Goal: Information Seeking & Learning: Understand process/instructions

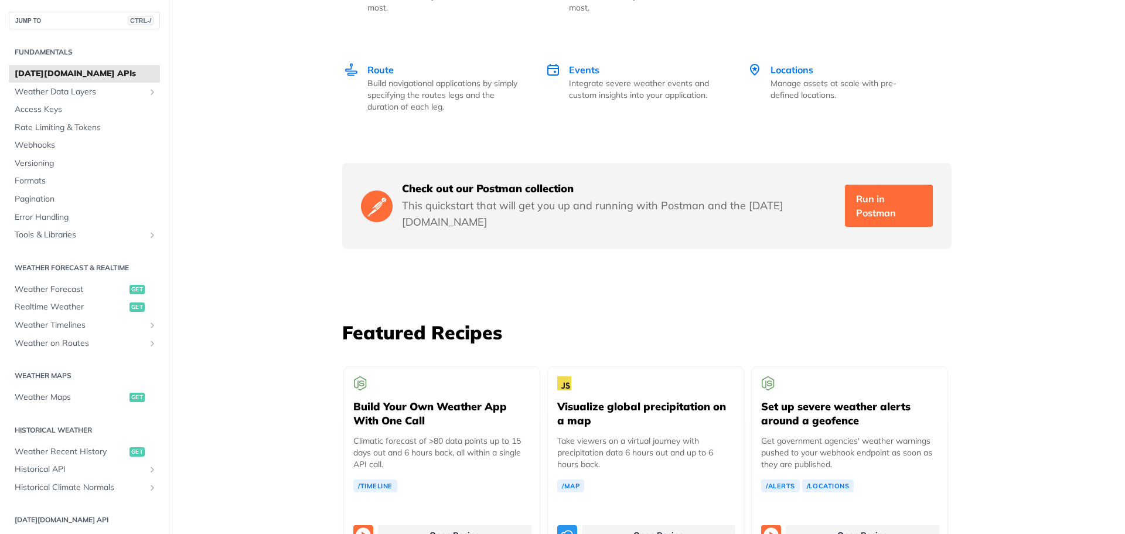
scroll to position [1875, 0]
click at [44, 112] on span "Access Keys" at bounding box center [86, 110] width 142 height 12
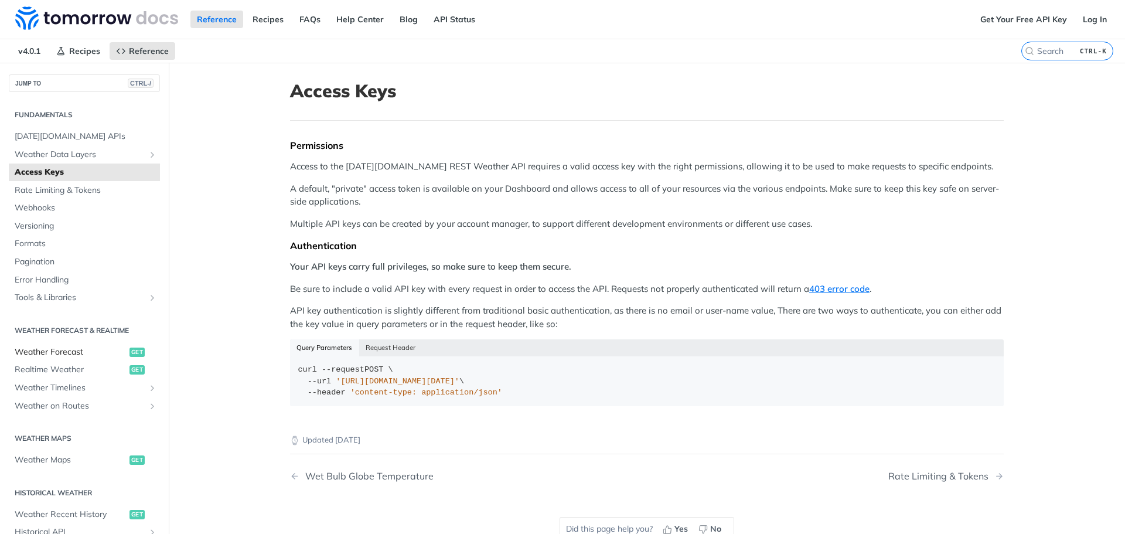
click at [73, 349] on span "Weather Forecast" at bounding box center [71, 352] width 112 height 12
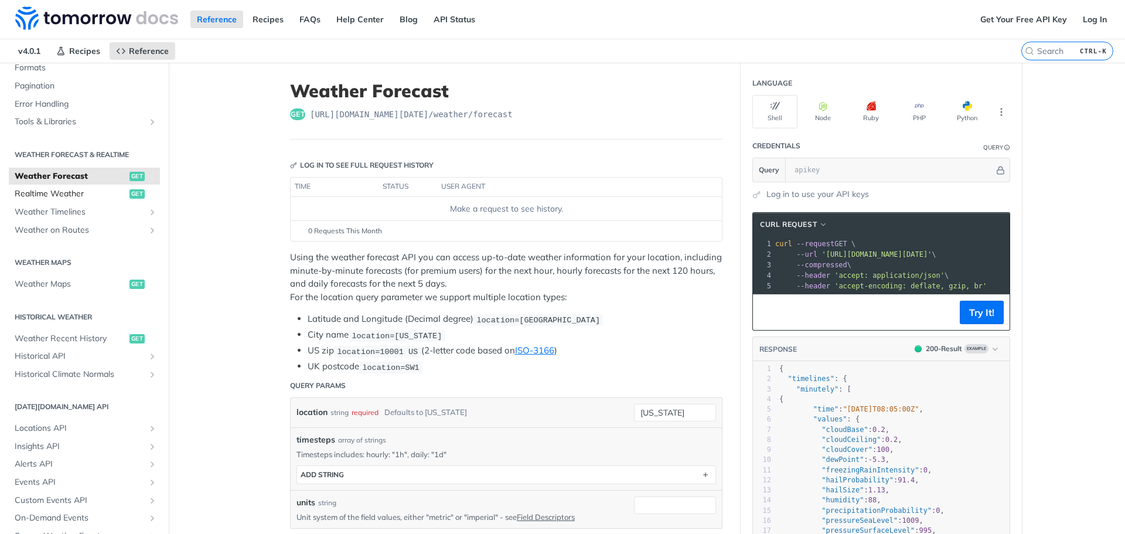
click at [78, 190] on span "Realtime Weather" at bounding box center [71, 194] width 112 height 12
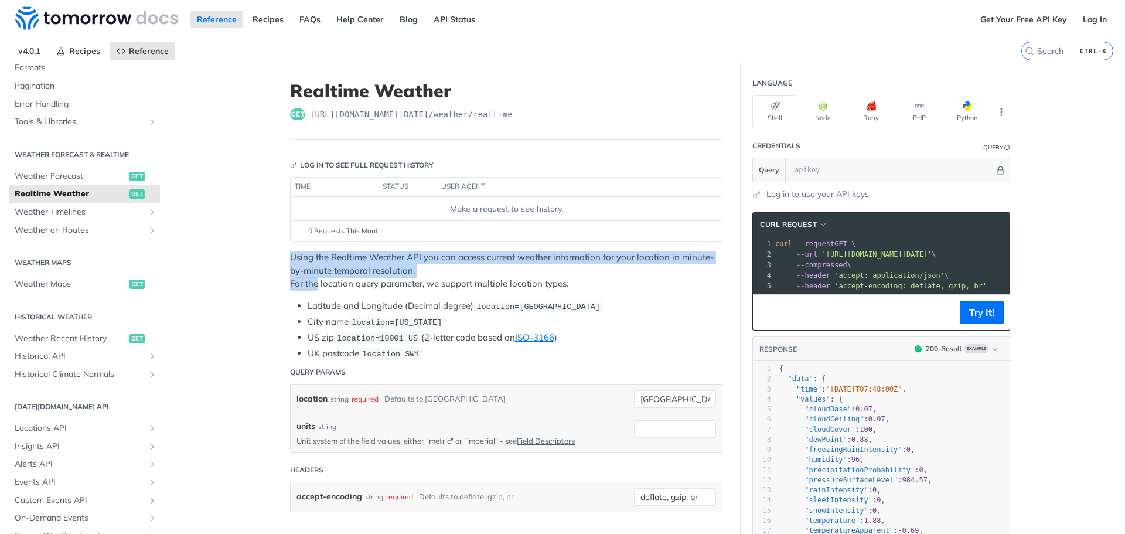
drag, startPoint x: 289, startPoint y: 265, endPoint x: 315, endPoint y: 282, distance: 30.9
click at [454, 268] on p "Using the Realtime Weather API you can access current weather information for y…" at bounding box center [506, 271] width 432 height 40
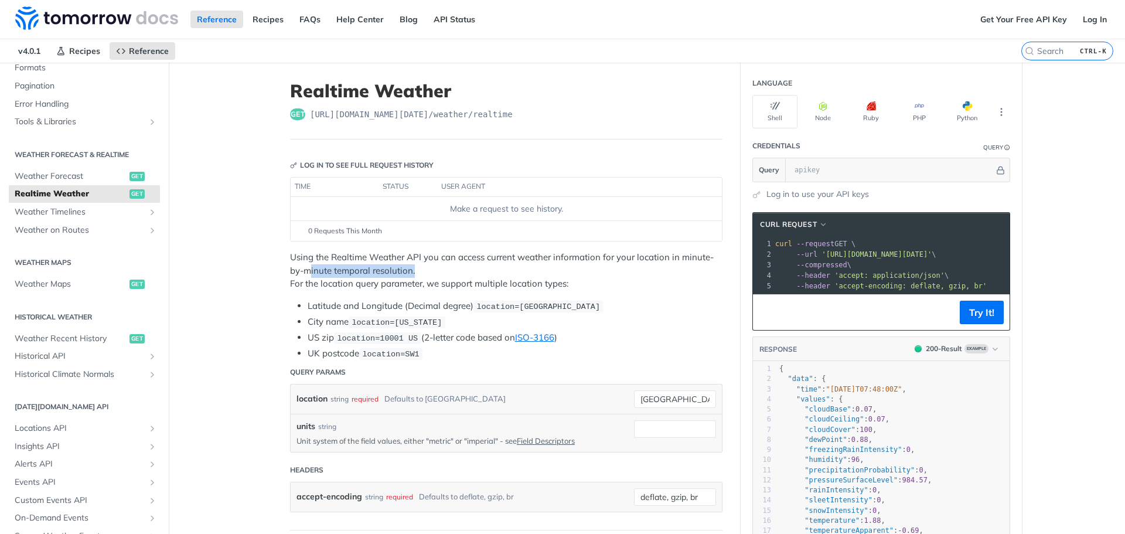
drag, startPoint x: 454, startPoint y: 268, endPoint x: 306, endPoint y: 267, distance: 147.7
click at [306, 267] on p "Using the Realtime Weather API you can access current weather information for y…" at bounding box center [506, 271] width 432 height 40
drag, startPoint x: 461, startPoint y: 351, endPoint x: 301, endPoint y: 346, distance: 159.5
click at [301, 346] on ul "Latitude and Longitude (Decimal degree) location=42.3478, -71.0466 City name lo…" at bounding box center [506, 329] width 432 height 61
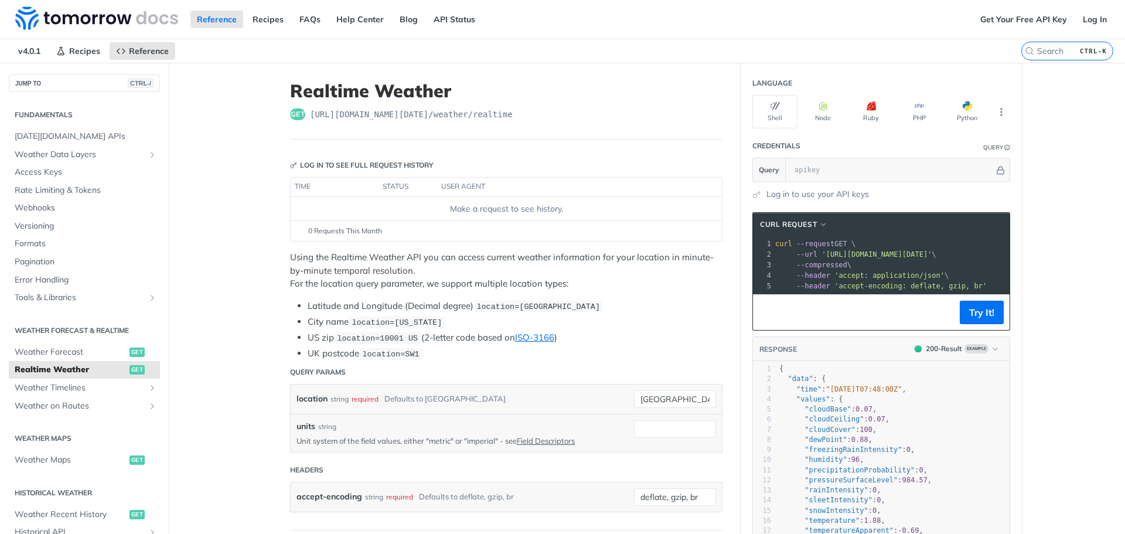
click at [368, 362] on header "Query Params" at bounding box center [506, 371] width 432 height 23
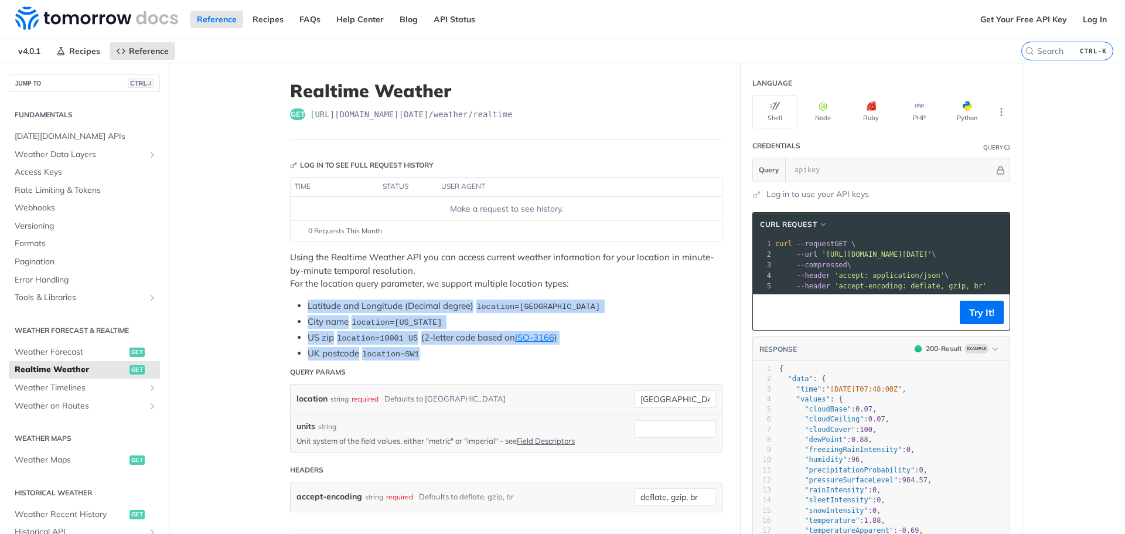
drag, startPoint x: 482, startPoint y: 353, endPoint x: 301, endPoint y: 305, distance: 187.2
click at [301, 305] on ul "Latitude and Longitude (Decimal degree) location=42.3478, -71.0466 City name lo…" at bounding box center [506, 329] width 432 height 61
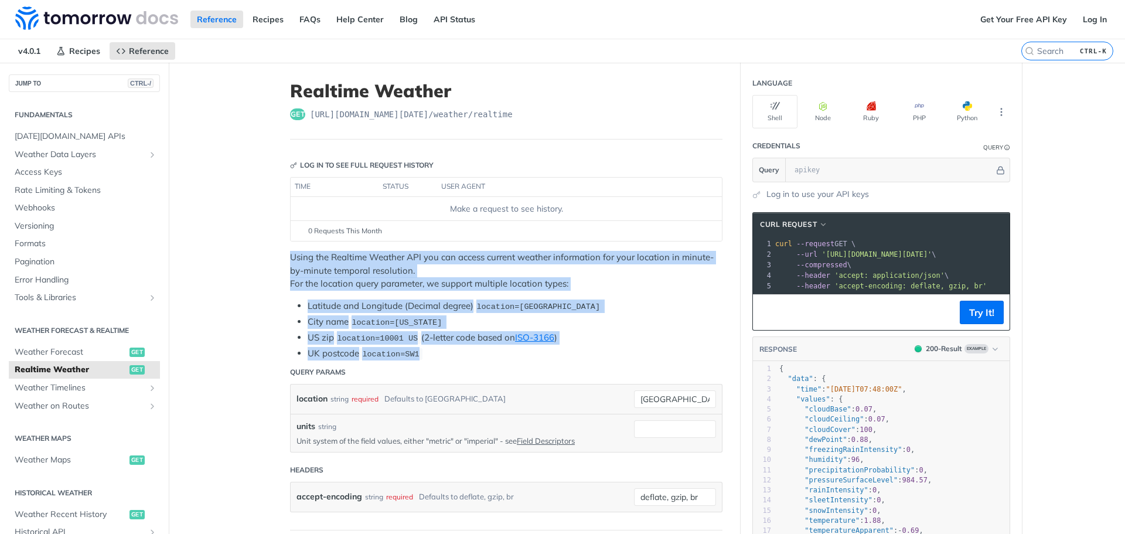
drag, startPoint x: 285, startPoint y: 257, endPoint x: 420, endPoint y: 352, distance: 165.3
click at [420, 352] on li "UK postcode location=SW1" at bounding box center [515, 353] width 415 height 13
drag, startPoint x: 435, startPoint y: 353, endPoint x: 278, endPoint y: 256, distance: 184.4
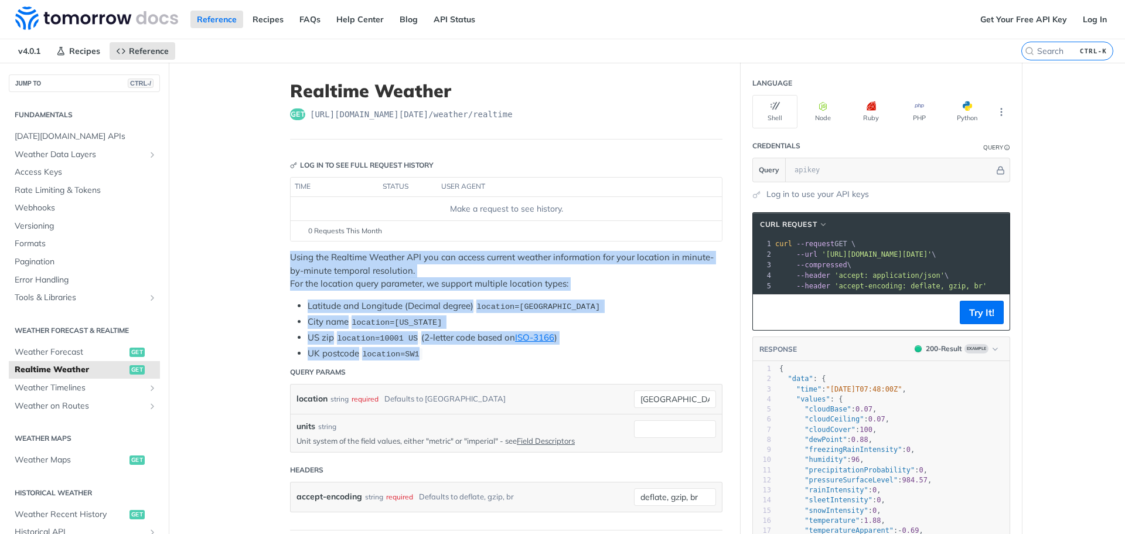
click at [292, 267] on p "Using the Realtime Weather API you can access current weather information for y…" at bounding box center [506, 271] width 432 height 40
drag, startPoint x: 285, startPoint y: 248, endPoint x: 420, endPoint y: 349, distance: 168.0
click at [420, 349] on li "UK postcode location=SW1" at bounding box center [515, 353] width 415 height 13
drag, startPoint x: 414, startPoint y: 352, endPoint x: 285, endPoint y: 258, distance: 159.9
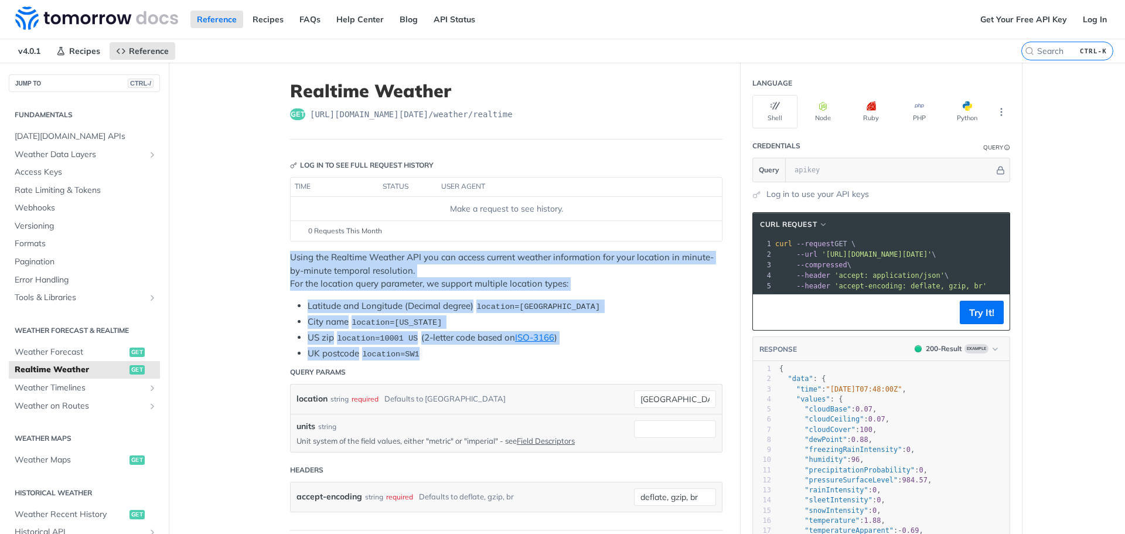
click at [324, 283] on p "Using the Realtime Weather API you can access current weather information for y…" at bounding box center [506, 271] width 432 height 40
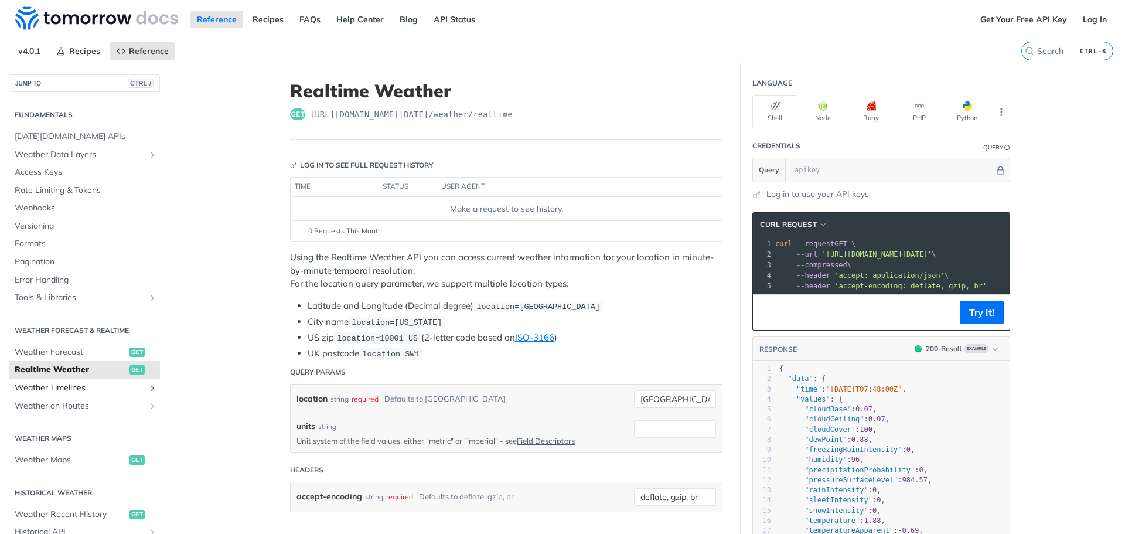
click at [80, 383] on span "Weather Timelines" at bounding box center [80, 388] width 130 height 12
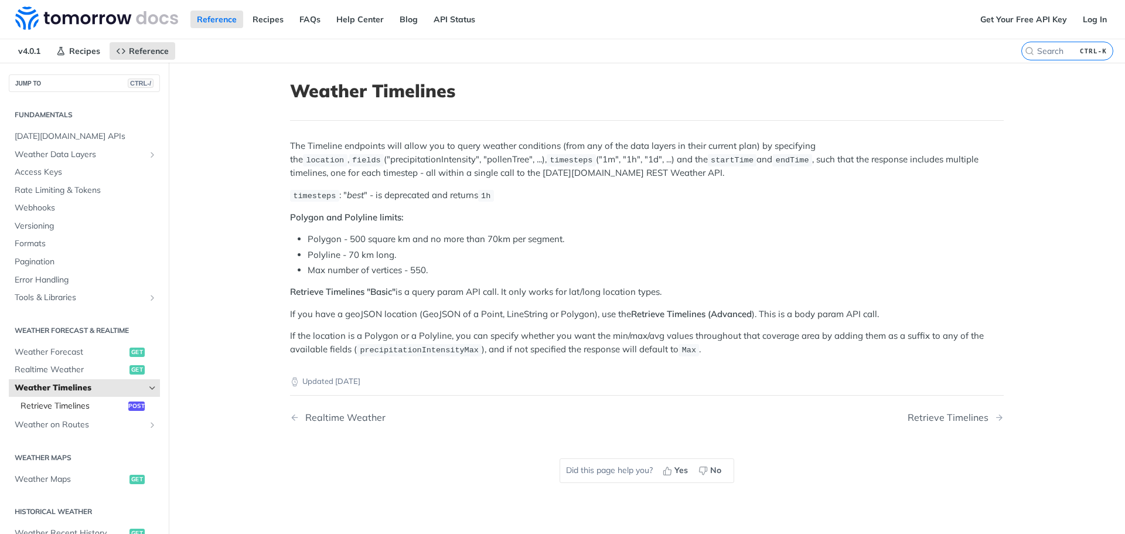
click at [67, 399] on link "Retrieve Timelines post" at bounding box center [87, 406] width 145 height 18
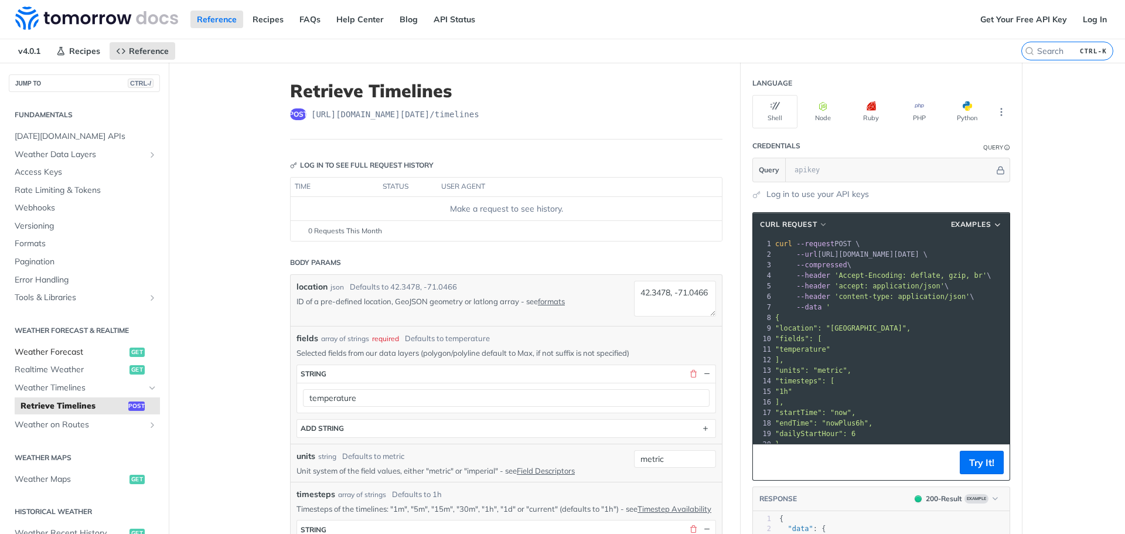
click at [50, 357] on span "Weather Forecast" at bounding box center [71, 352] width 112 height 12
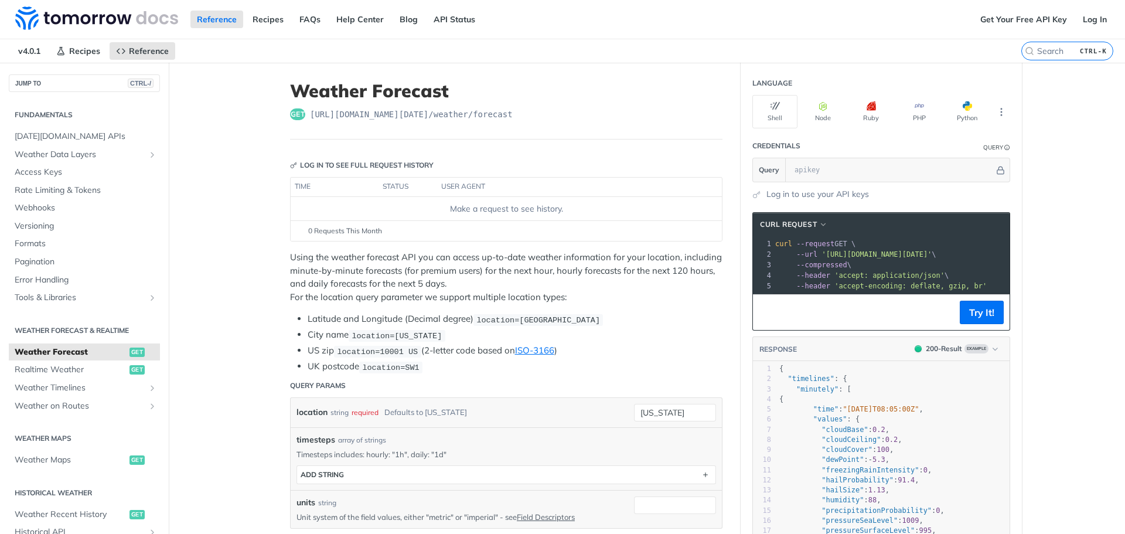
click at [379, 367] on span "location=SW1" at bounding box center [390, 367] width 57 height 9
drag, startPoint x: 417, startPoint y: 366, endPoint x: 350, endPoint y: 364, distance: 66.8
click at [350, 364] on li "UK postcode location=SW1" at bounding box center [515, 366] width 415 height 13
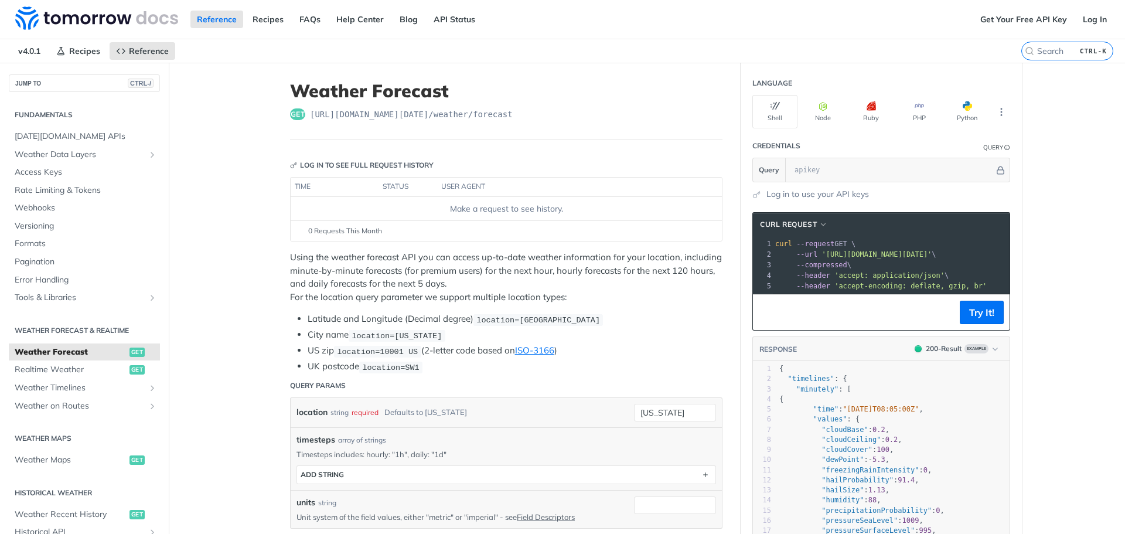
click at [350, 364] on li "UK postcode location=SW1" at bounding box center [515, 366] width 415 height 13
click at [507, 388] on header "Query Params" at bounding box center [506, 385] width 432 height 23
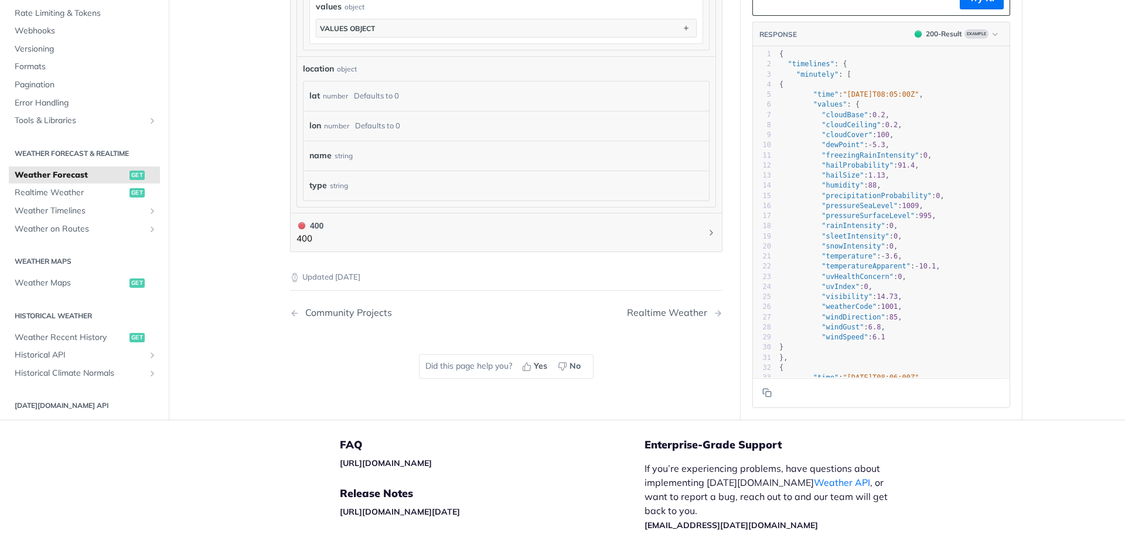
scroll to position [1196, 0]
